Goal: Information Seeking & Learning: Find specific page/section

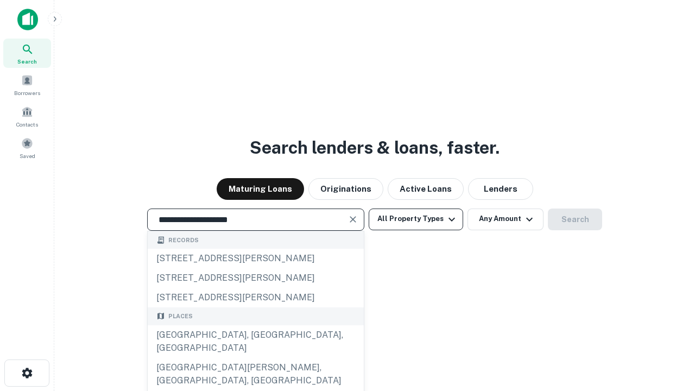
click at [255, 358] on div "[GEOGRAPHIC_DATA], [GEOGRAPHIC_DATA], [GEOGRAPHIC_DATA]" at bounding box center [256, 341] width 216 height 33
click at [416, 219] on button "All Property Types" at bounding box center [416, 220] width 94 height 22
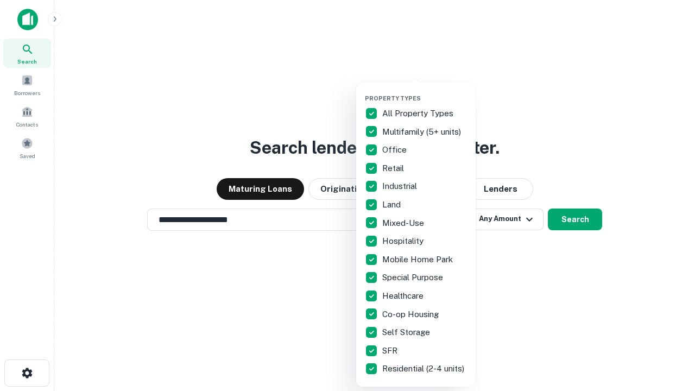
type input "**********"
click at [425, 91] on button "button" at bounding box center [424, 91] width 119 height 1
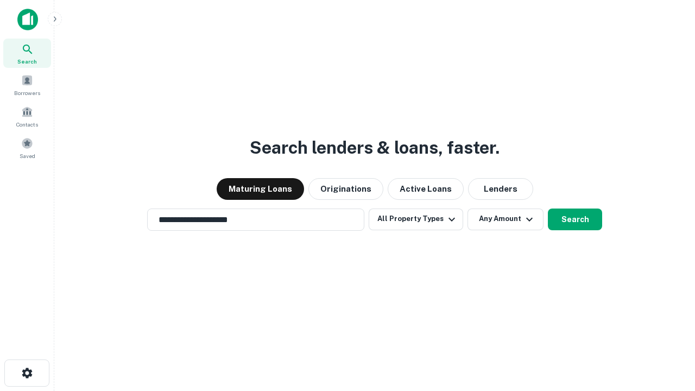
scroll to position [7, 131]
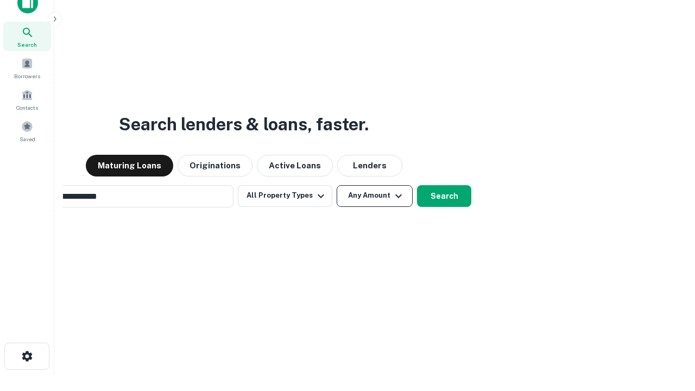
click at [337, 185] on button "Any Amount" at bounding box center [375, 196] width 76 height 22
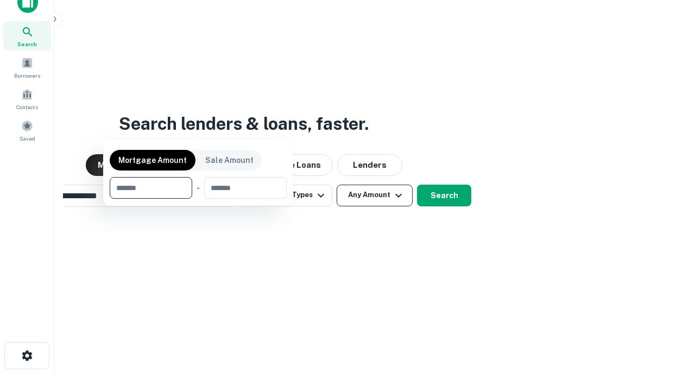
scroll to position [78, 307]
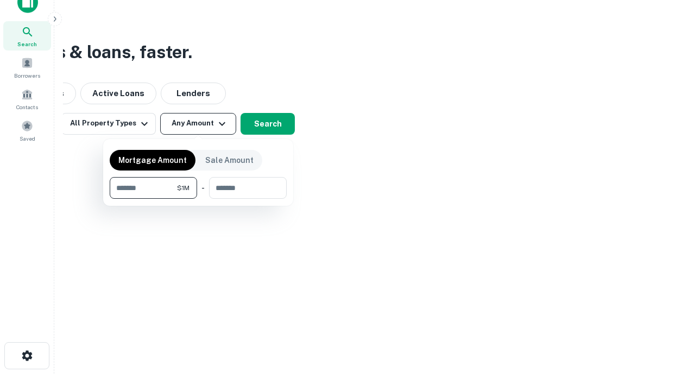
type input "*******"
click at [198, 199] on button "button" at bounding box center [198, 199] width 177 height 1
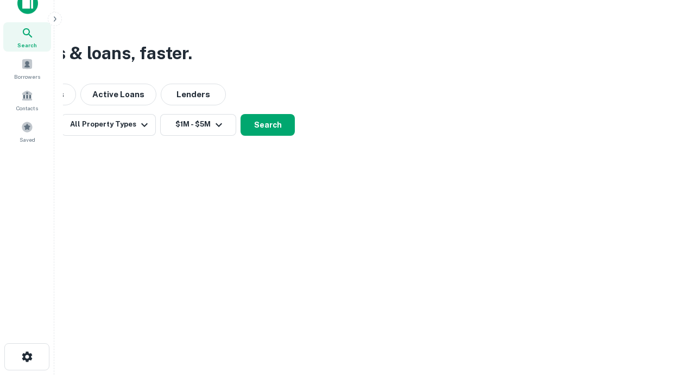
scroll to position [7, 200]
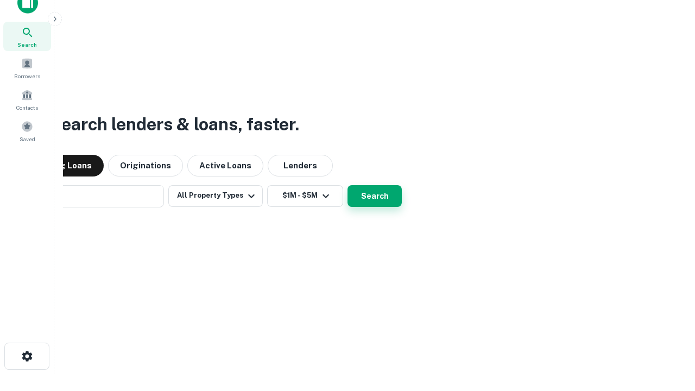
click at [348, 185] on button "Search" at bounding box center [375, 196] width 54 height 22
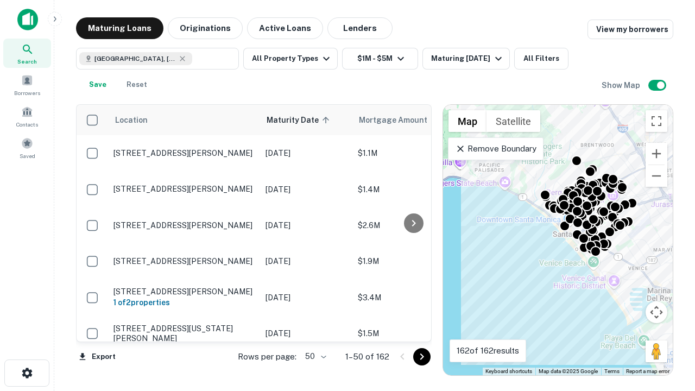
click at [314, 356] on body "Search Borrowers Contacts Saved Maturing Loans Originations Active Loans Lender…" at bounding box center [347, 195] width 695 height 391
click at [314, 329] on li "25" at bounding box center [314, 329] width 31 height 20
